Goal: Transaction & Acquisition: Download file/media

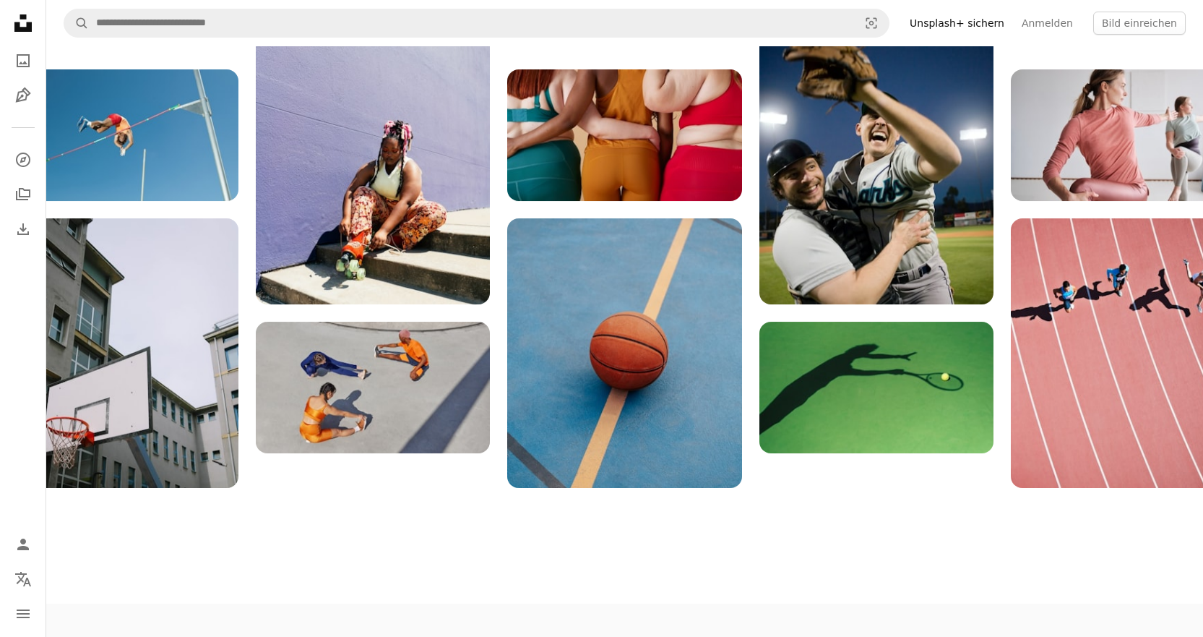
scroll to position [2240, 0]
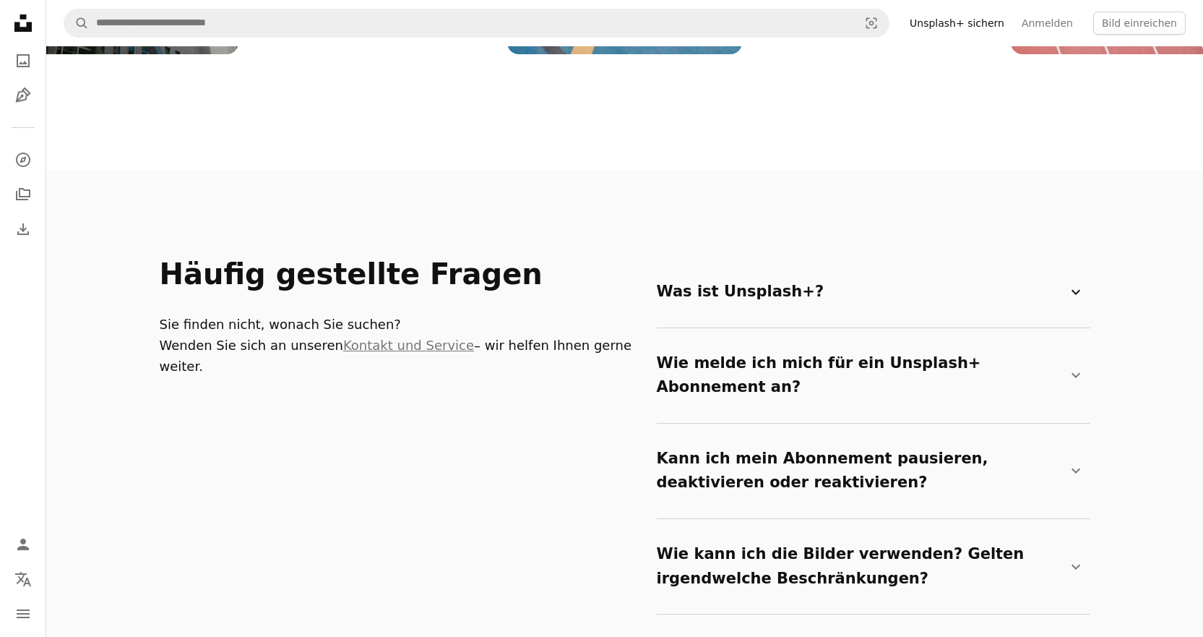
click at [751, 268] on summary "Was ist Unsplash+? Chevron down" at bounding box center [871, 292] width 428 height 48
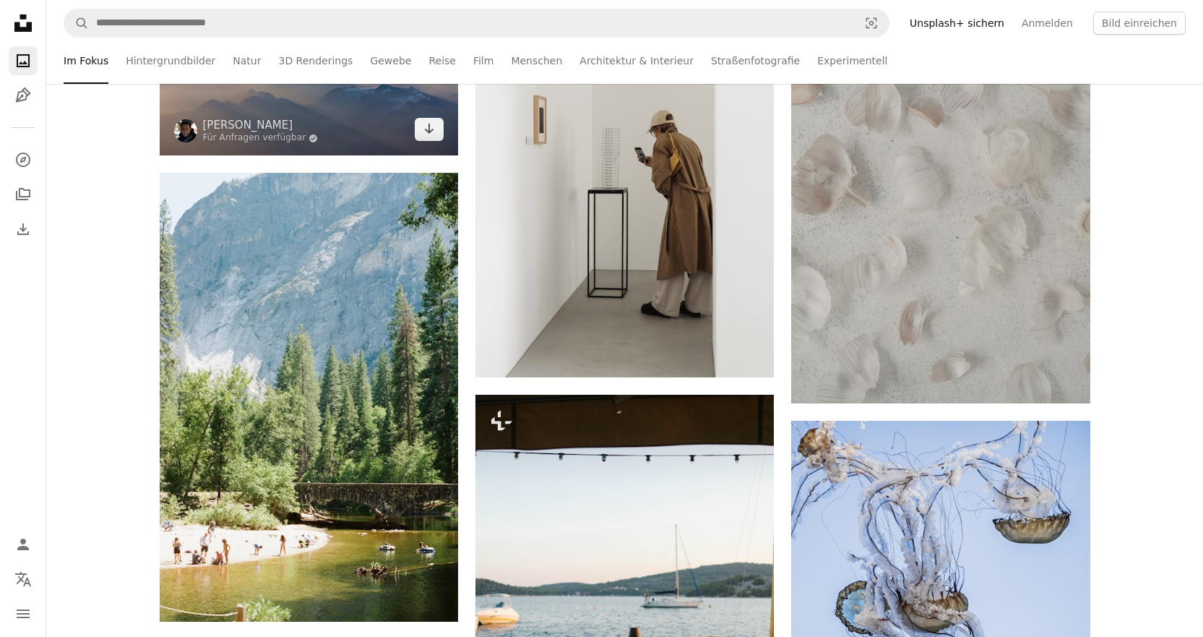
scroll to position [1084, 0]
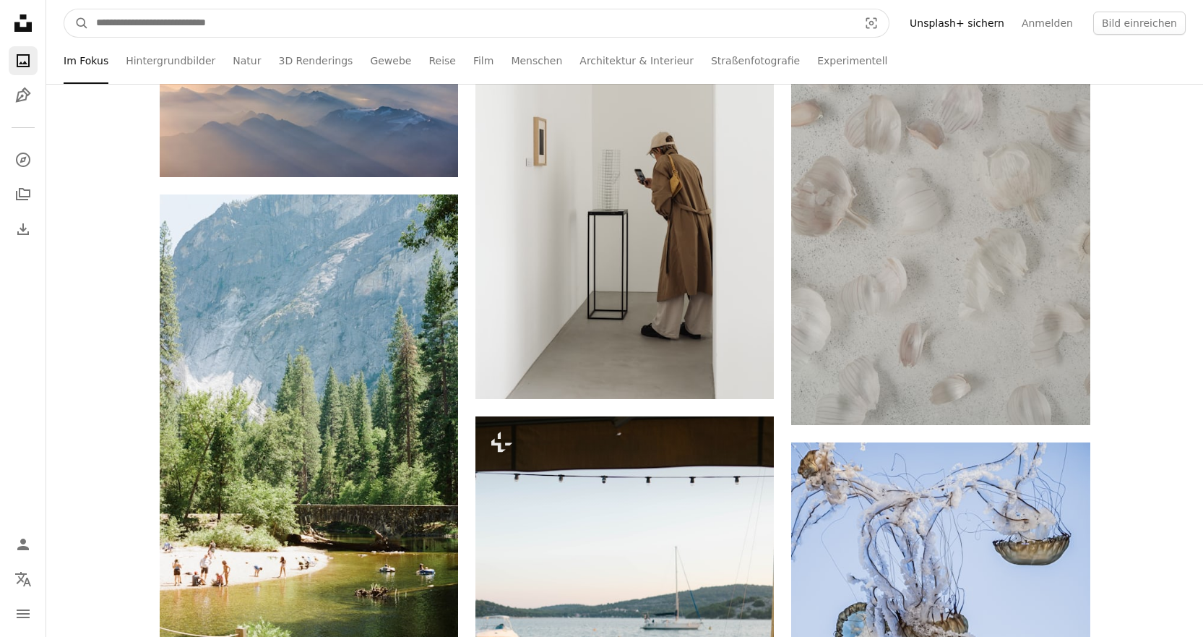
click at [203, 30] on input "Finden Sie Bildmaterial auf der ganzen Webseite" at bounding box center [471, 22] width 765 height 27
type input "********"
click at [64, 9] on button "A magnifying glass" at bounding box center [76, 22] width 25 height 27
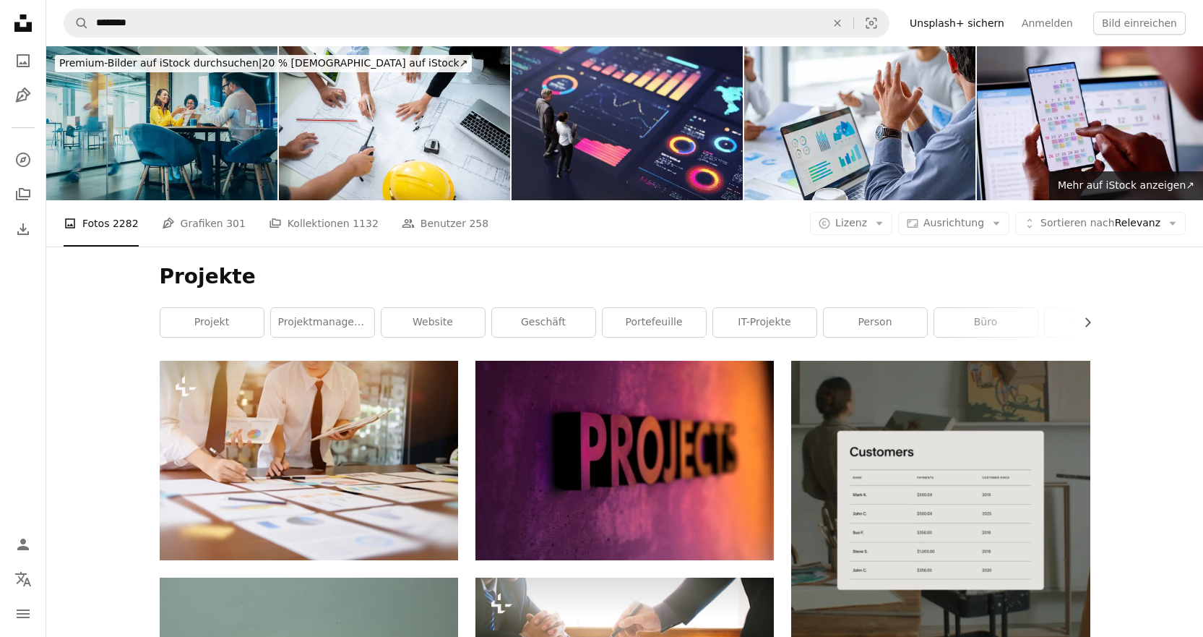
click at [187, 111] on img at bounding box center [161, 123] width 231 height 154
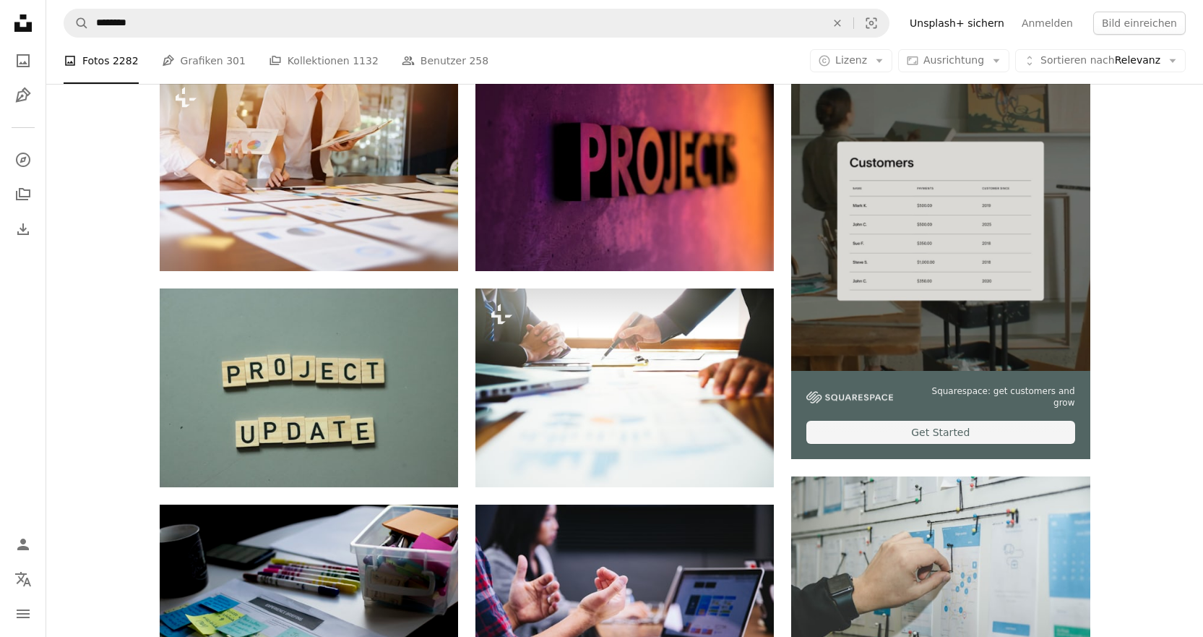
scroll to position [578, 0]
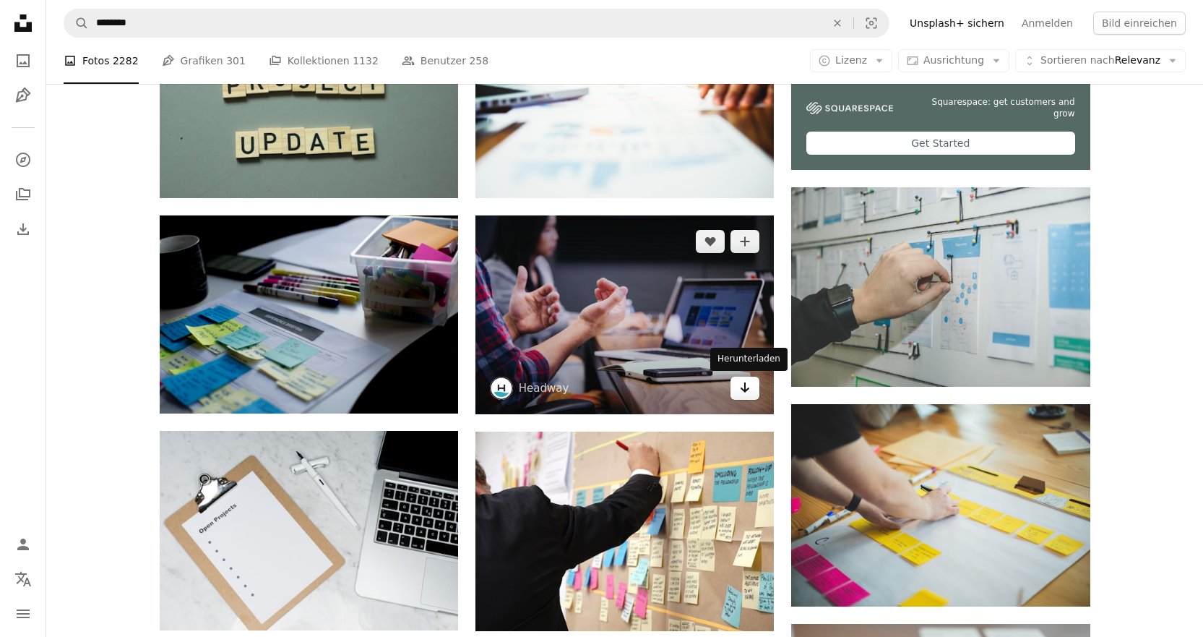
click at [746, 392] on icon "Arrow pointing down" at bounding box center [745, 387] width 12 height 17
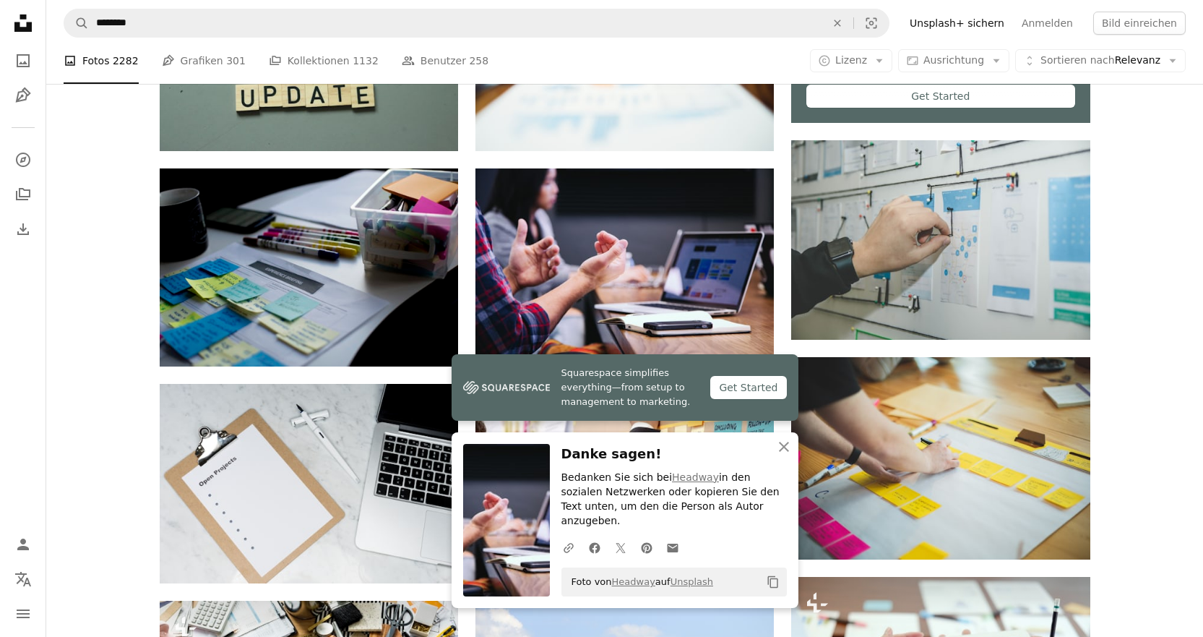
scroll to position [650, 0]
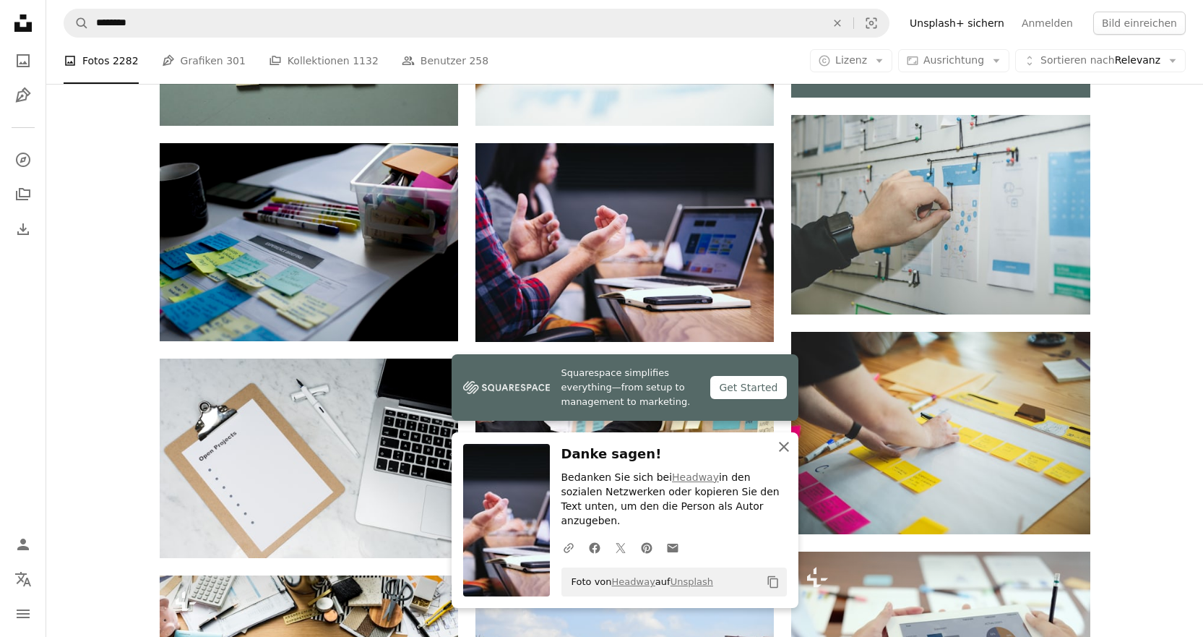
click at [788, 453] on icon "An X shape" at bounding box center [783, 446] width 17 height 17
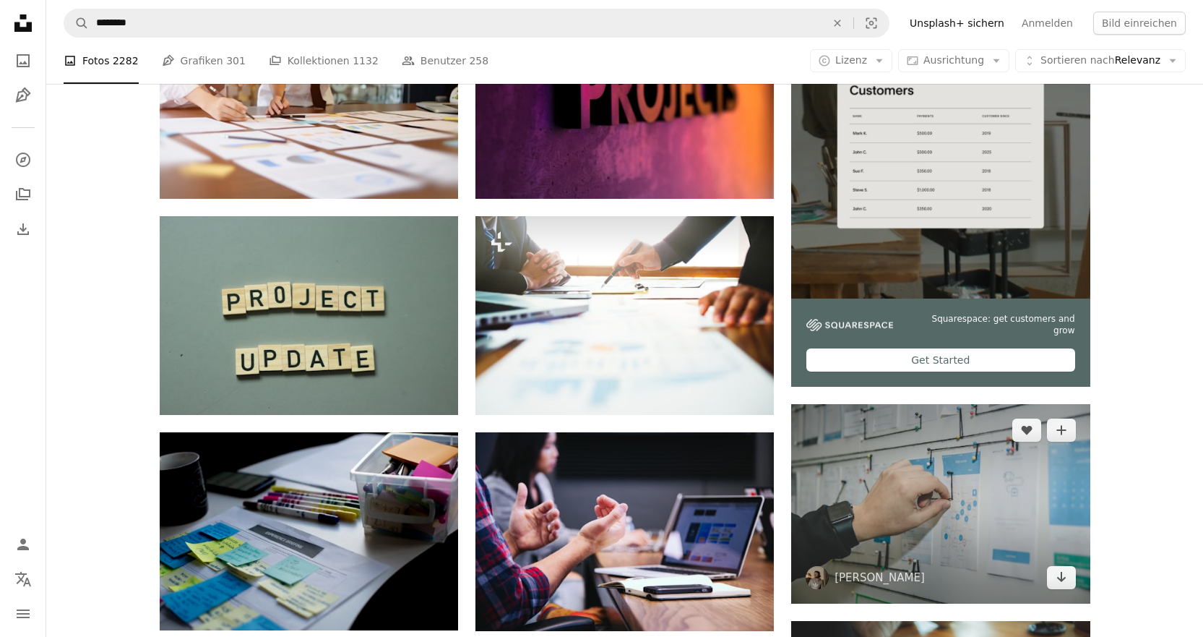
scroll to position [0, 0]
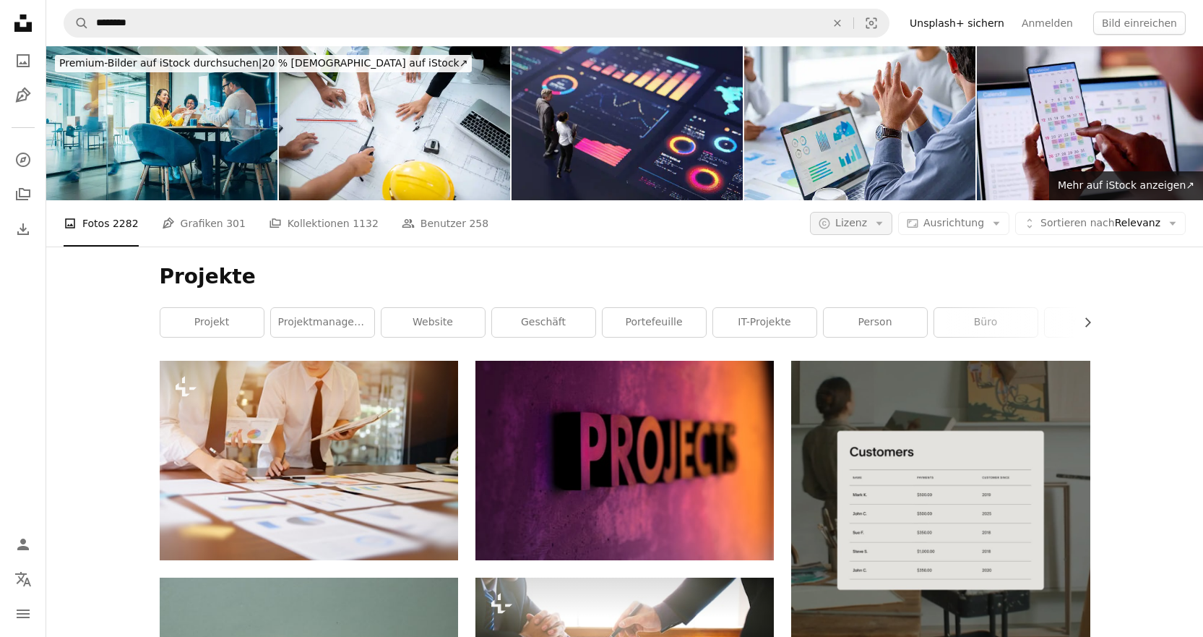
click at [884, 230] on button "A copyright icon © Lizenz Arrow down" at bounding box center [851, 223] width 82 height 23
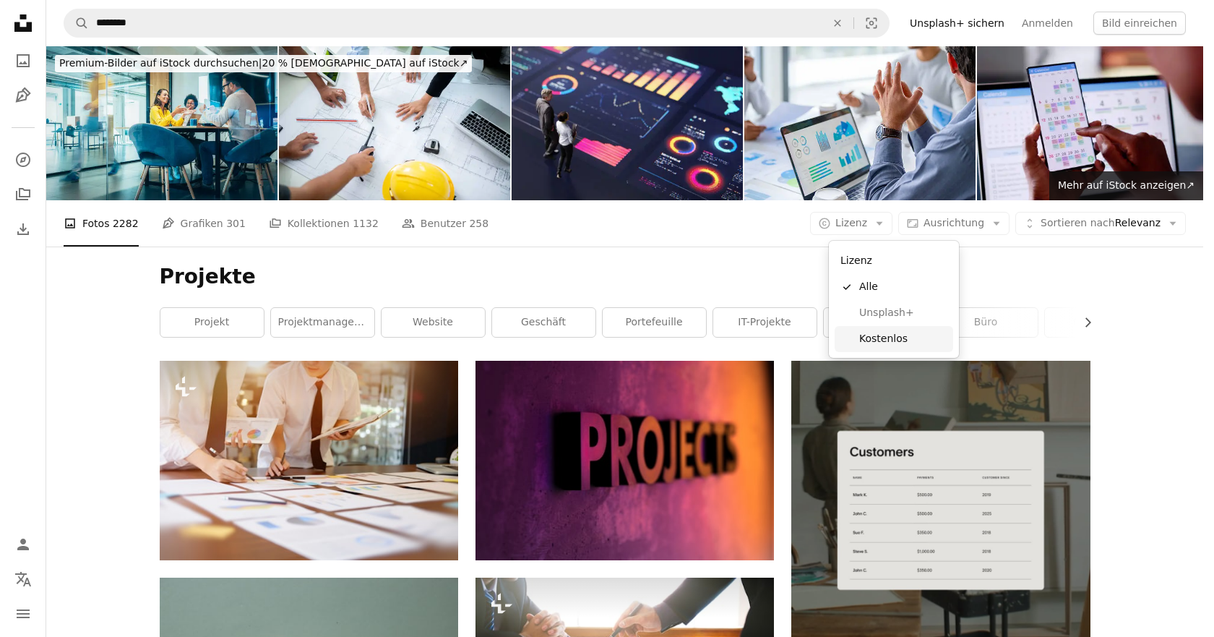
drag, startPoint x: 878, startPoint y: 337, endPoint x: 885, endPoint y: 340, distance: 7.8
click at [879, 337] on span "Kostenlos" at bounding box center [903, 339] width 88 height 14
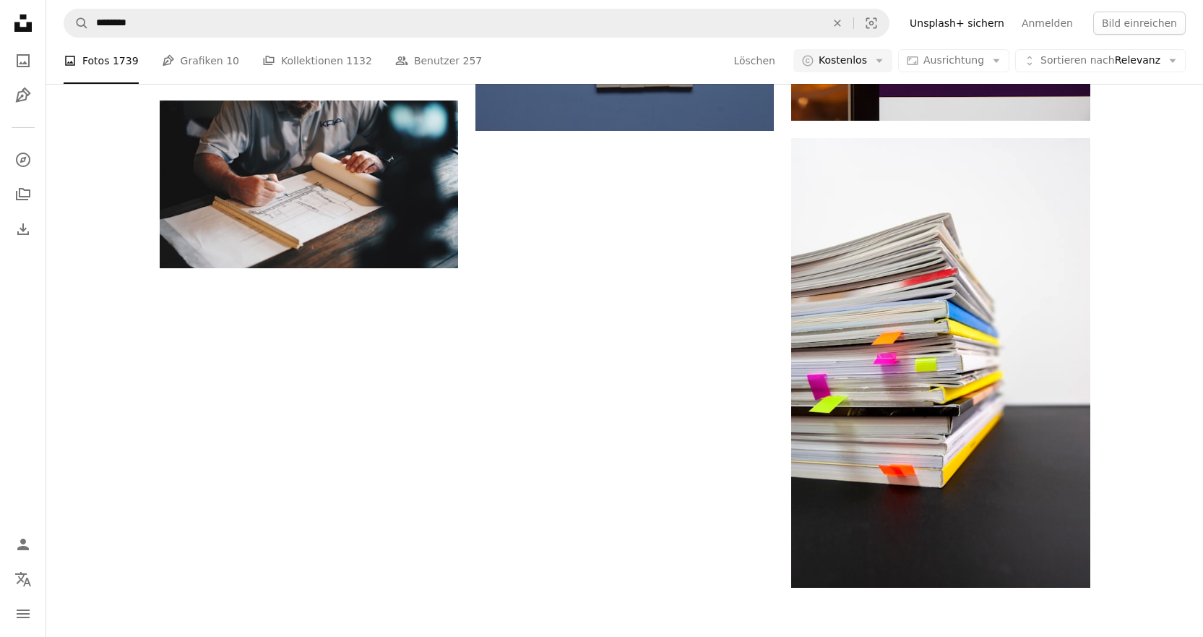
scroll to position [1373, 0]
